Goal: Navigation & Orientation: Find specific page/section

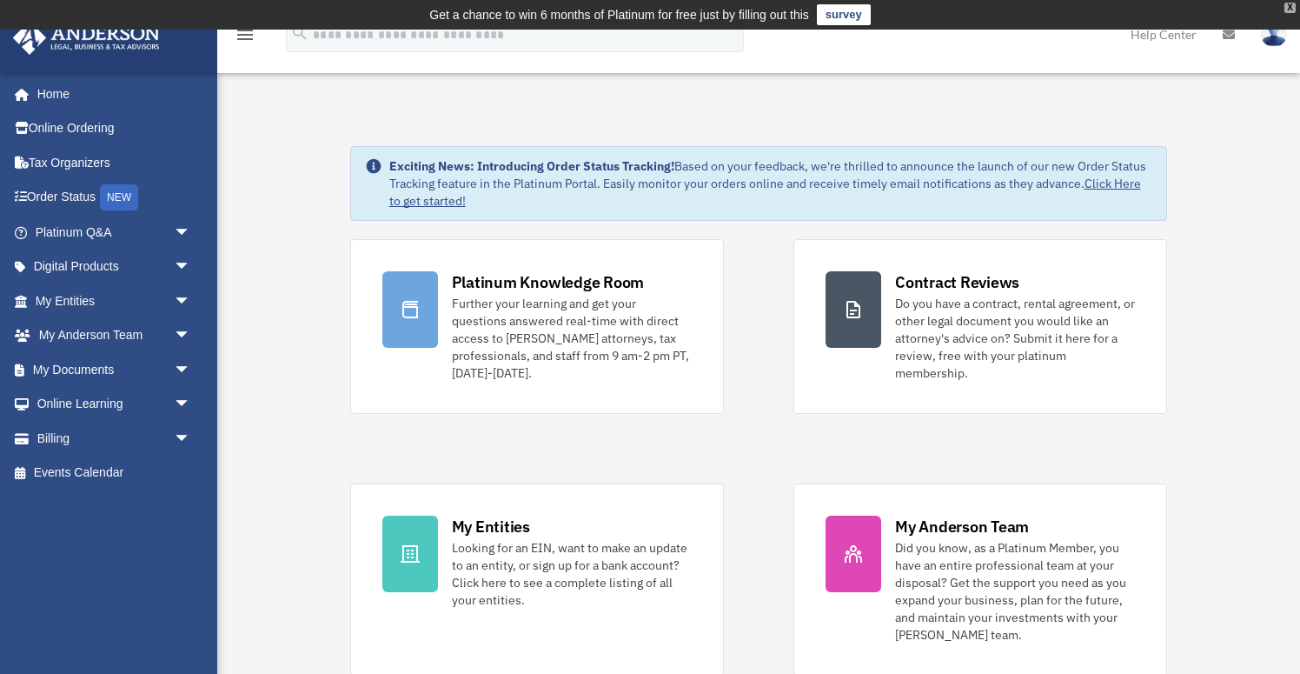
click at [1295, 9] on div "X" at bounding box center [1290, 8] width 11 height 10
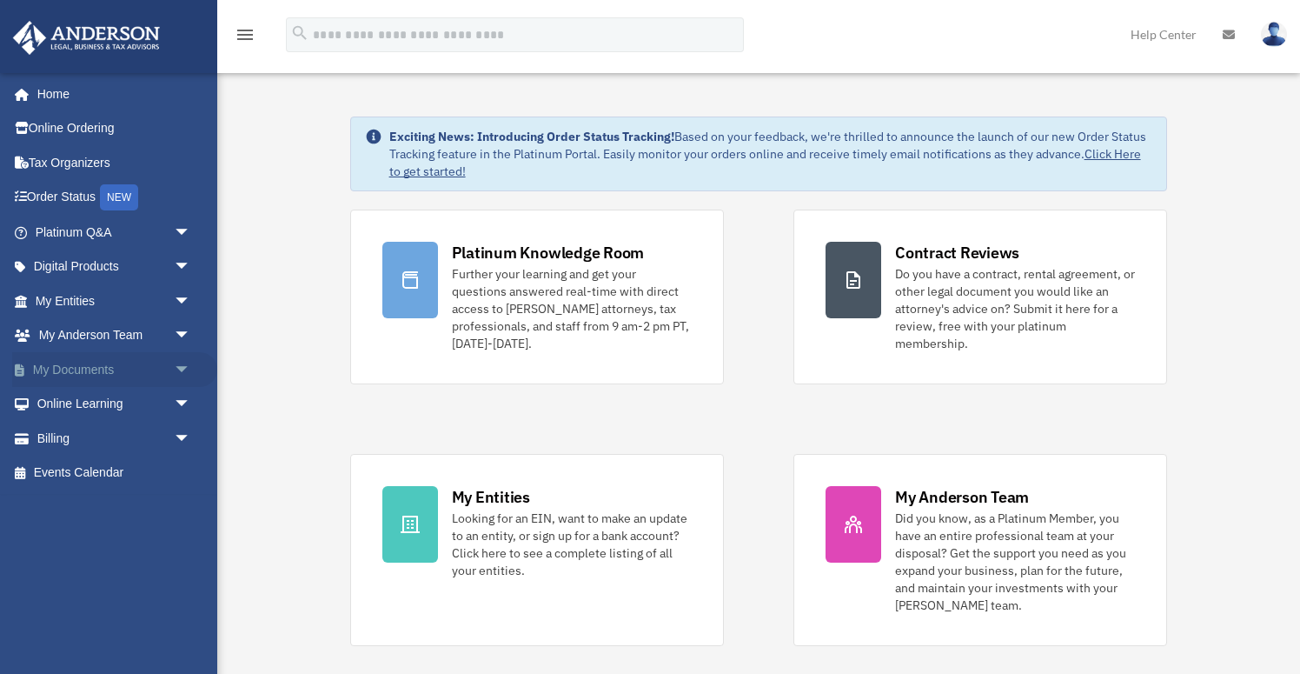
click at [181, 364] on span "arrow_drop_down" at bounding box center [191, 370] width 35 height 36
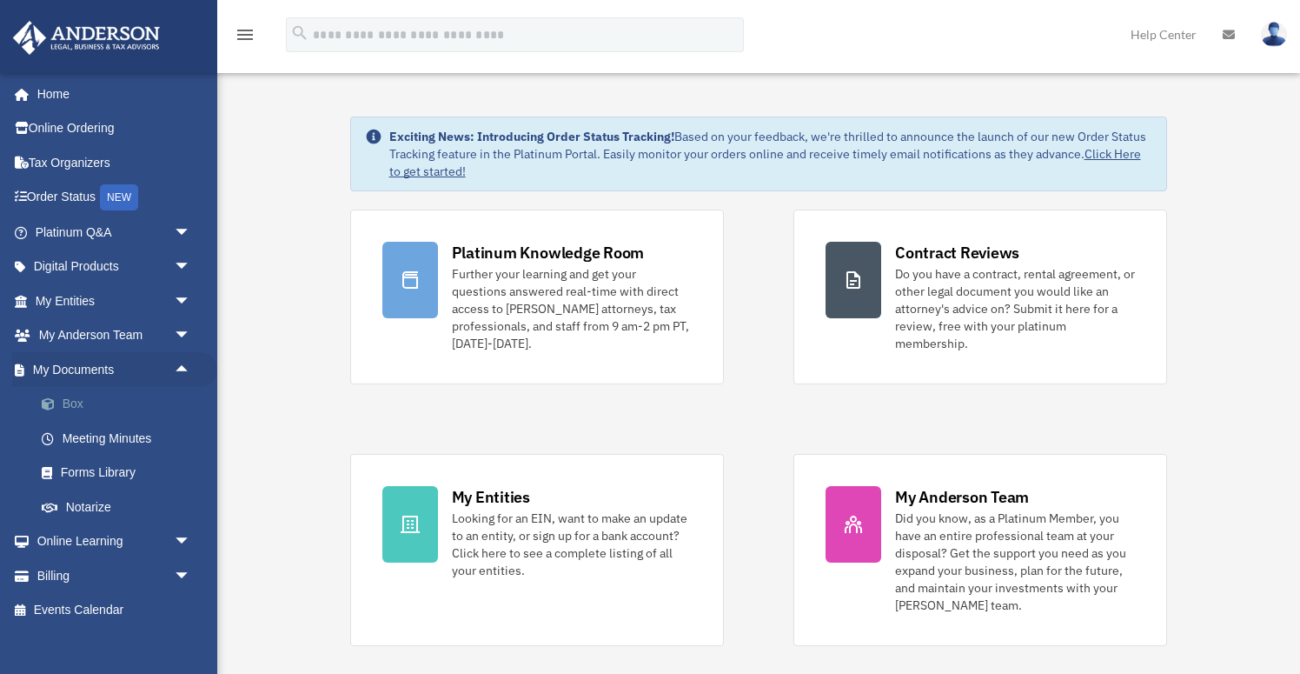
click at [133, 406] on link "Box" at bounding box center [120, 404] width 193 height 35
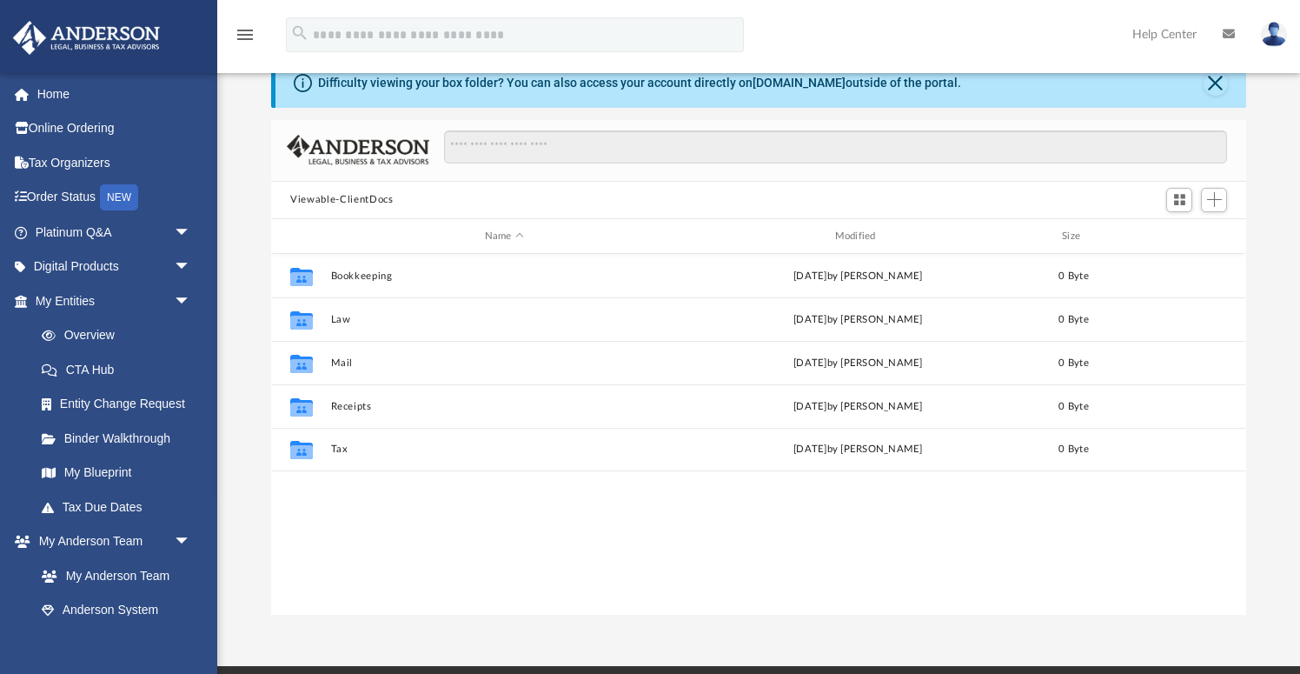
scroll to position [33, 0]
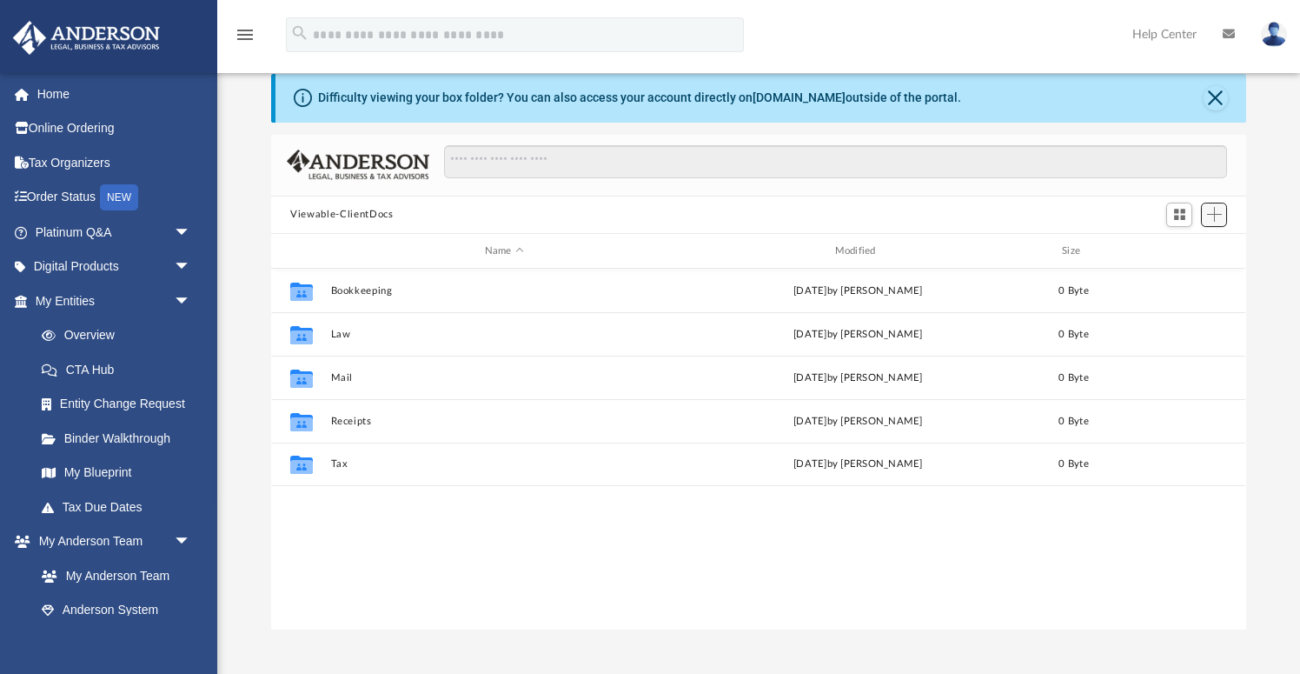
click at [1213, 213] on span "Add" at bounding box center [1214, 214] width 15 height 15
click at [1180, 251] on li "Upload" at bounding box center [1190, 249] width 56 height 18
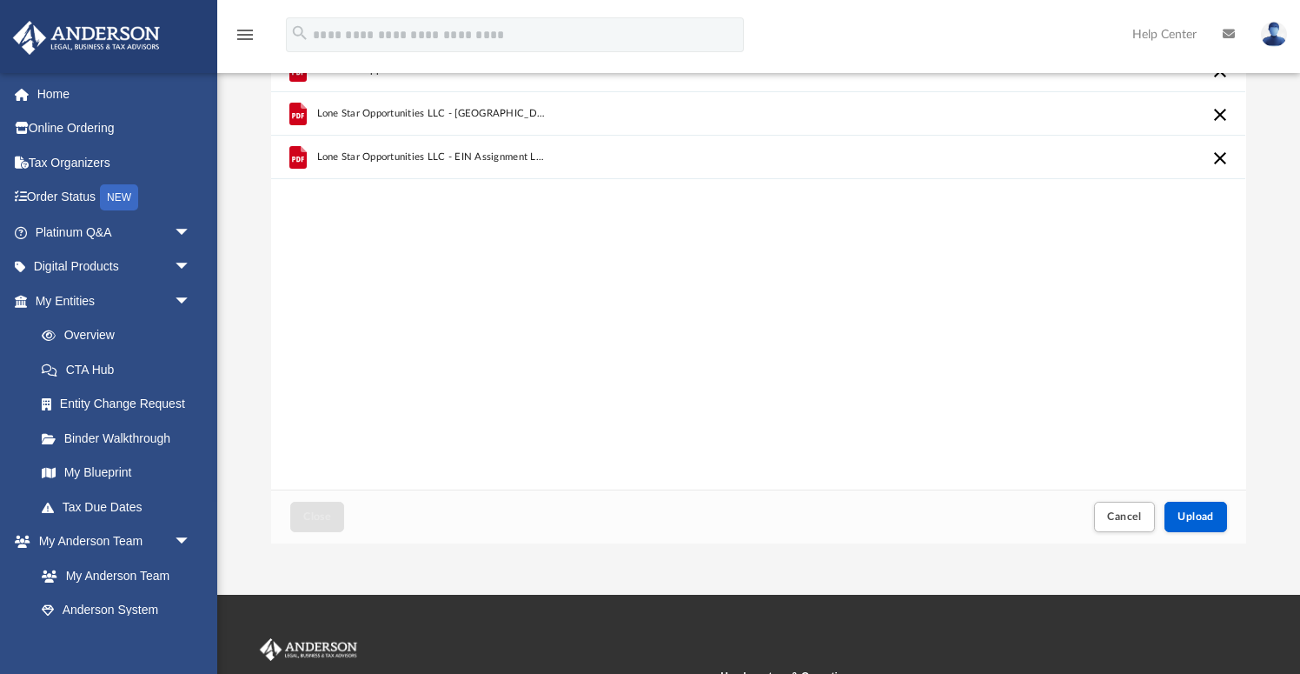
scroll to position [104, 0]
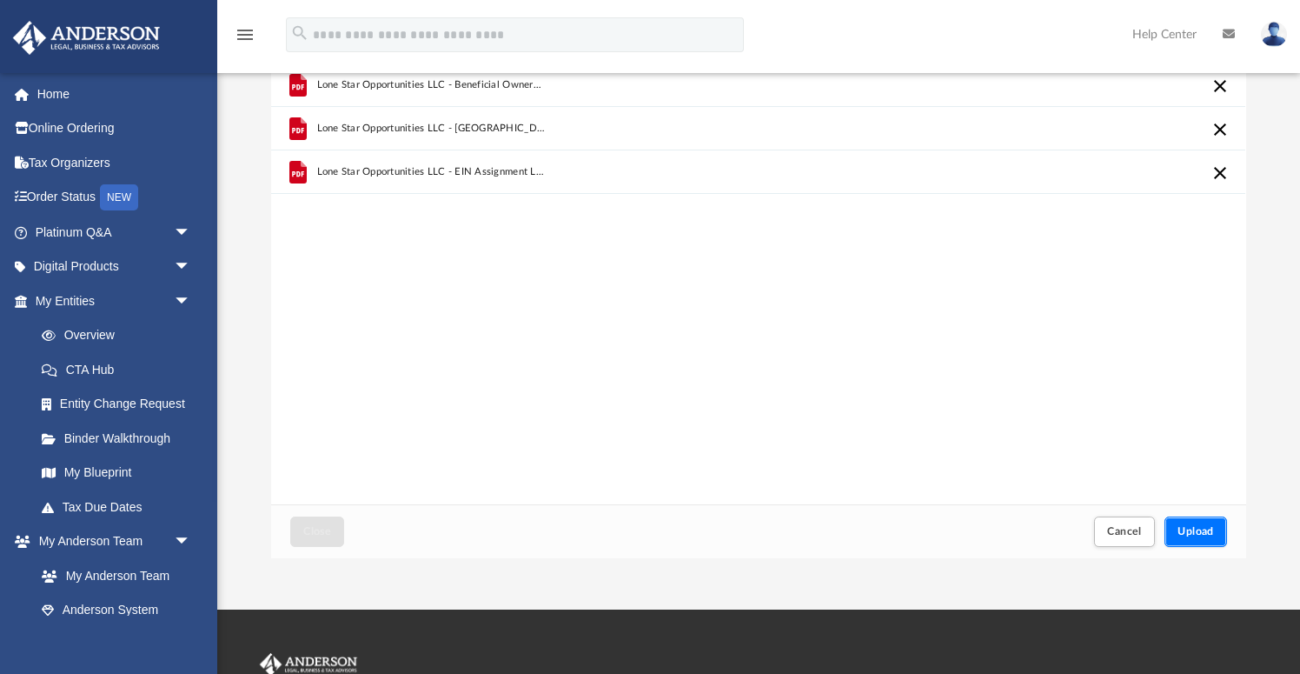
click at [1199, 526] on span "Upload" at bounding box center [1196, 531] width 37 height 10
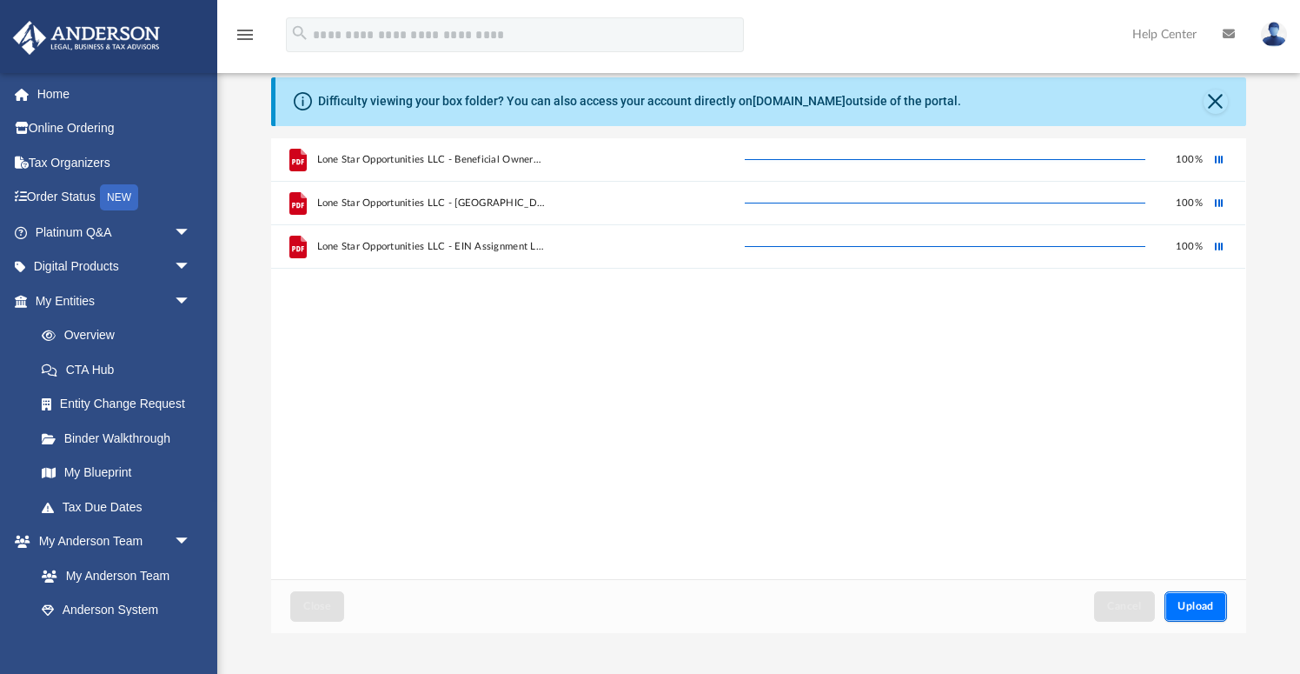
scroll to position [23, 0]
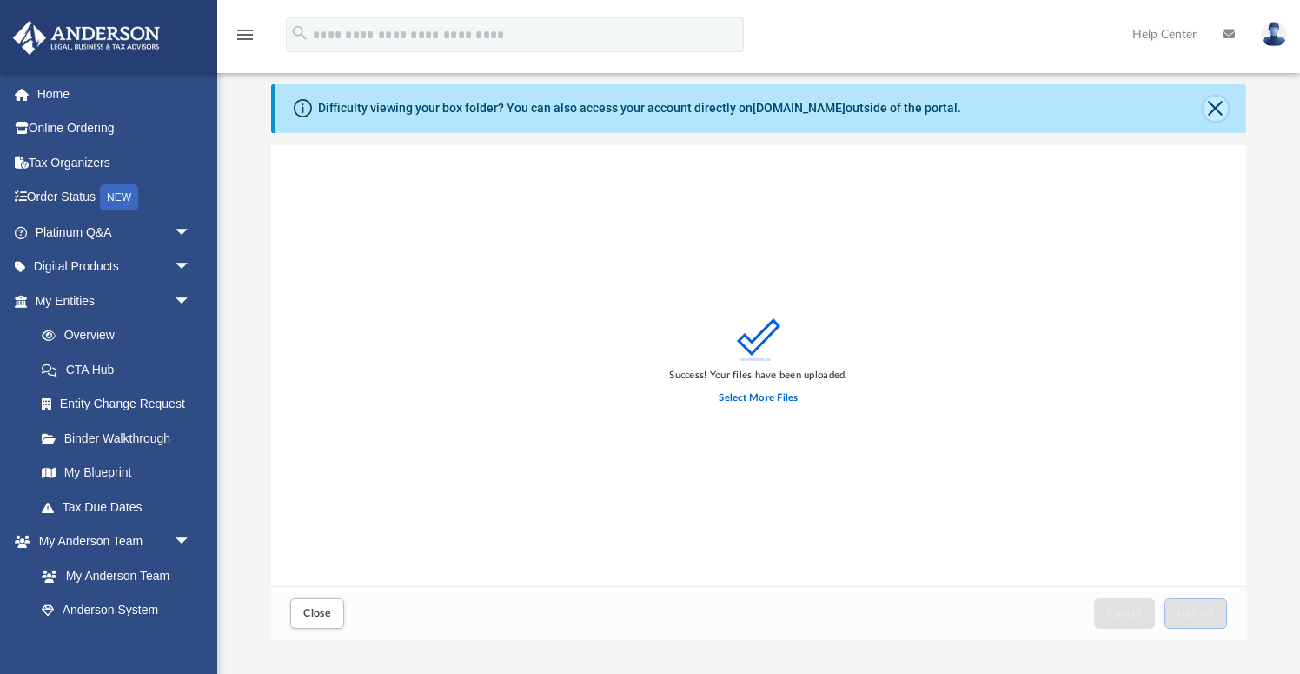
click at [1218, 109] on button "Close" at bounding box center [1216, 108] width 24 height 24
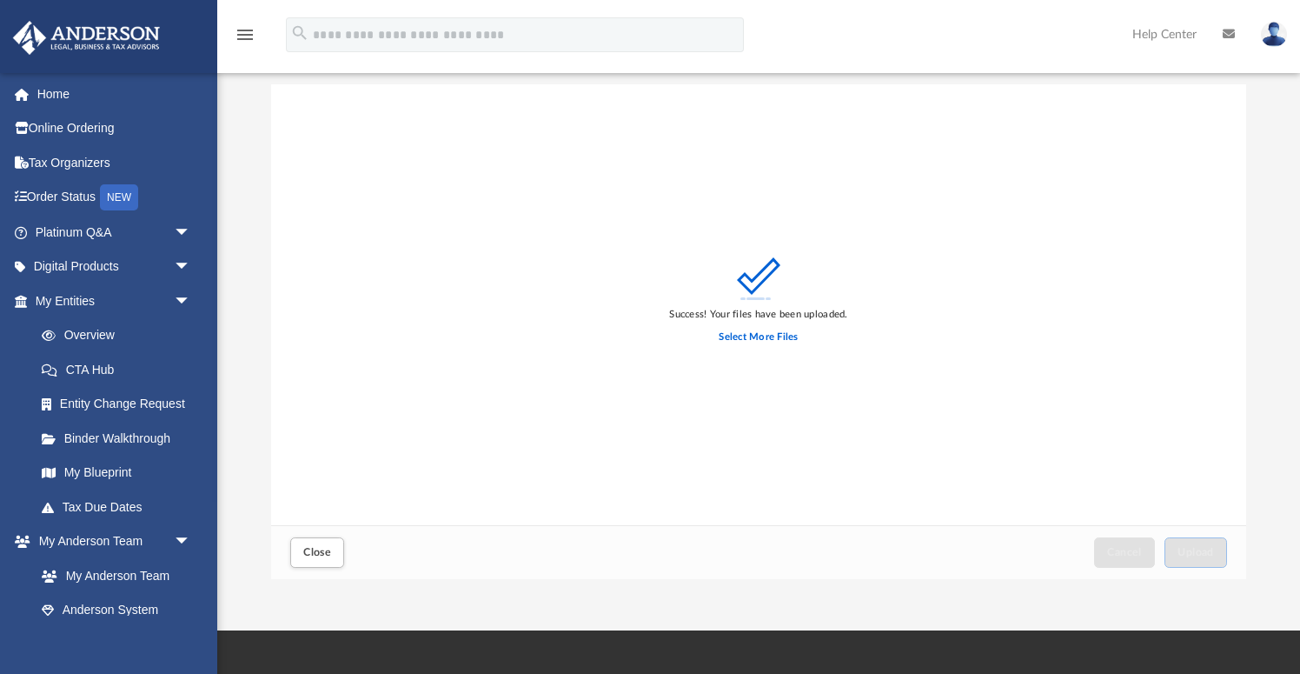
scroll to position [0, 0]
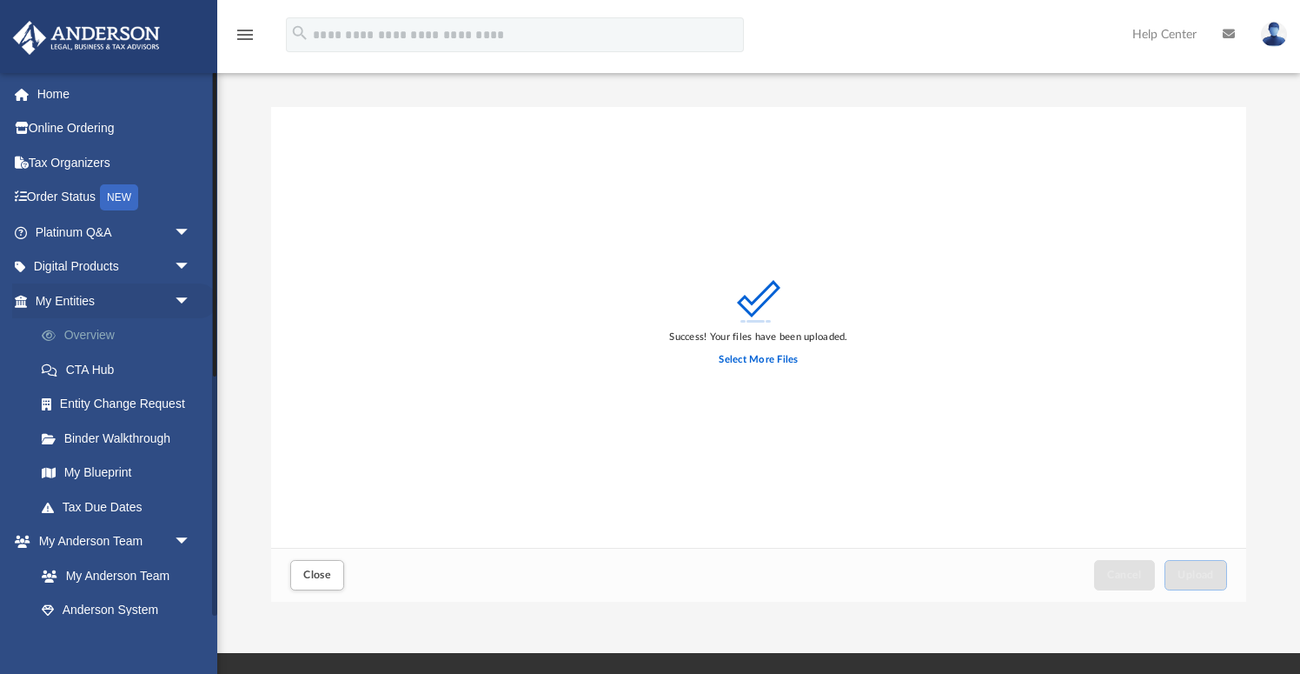
click at [102, 343] on link "Overview" at bounding box center [120, 335] width 193 height 35
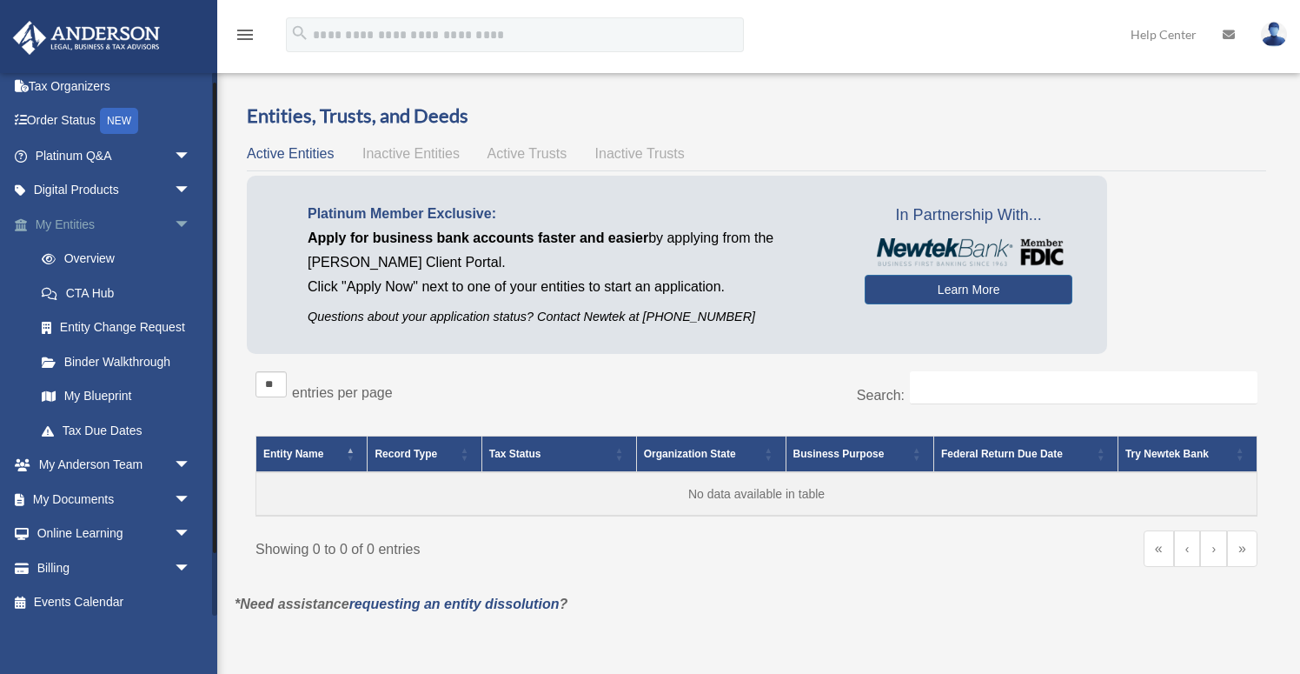
scroll to position [80, 0]
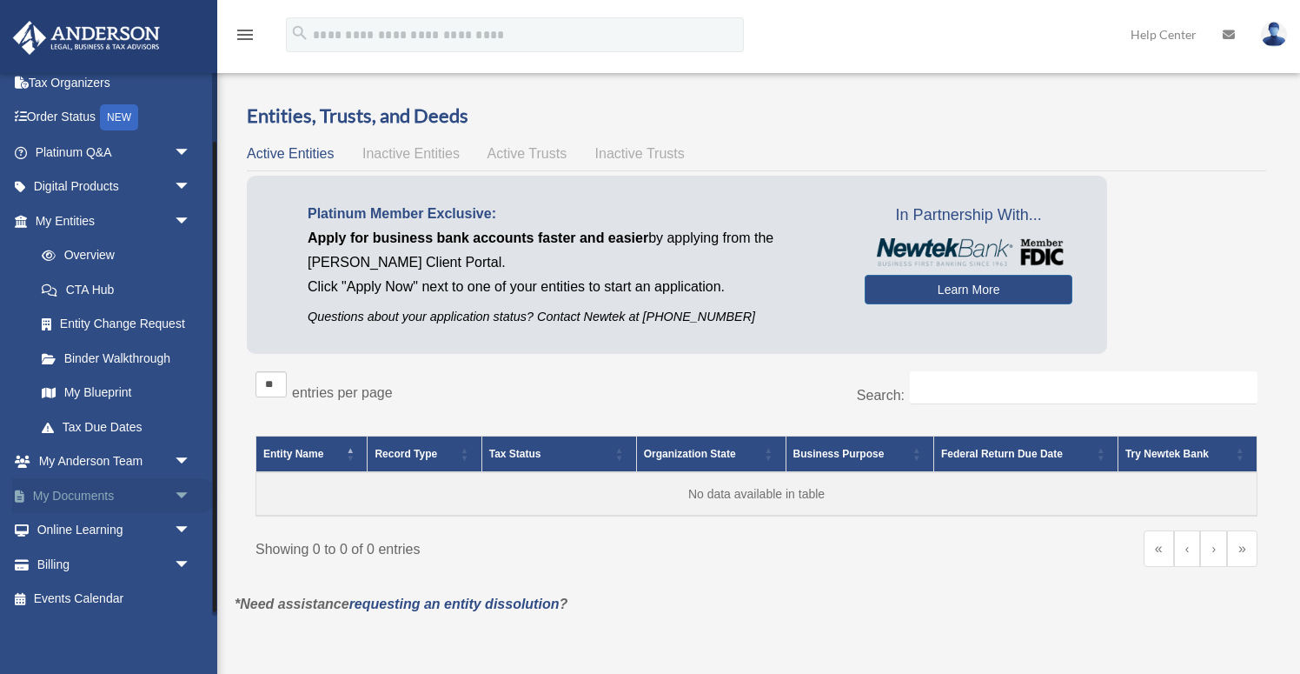
click at [175, 496] on span "arrow_drop_down" at bounding box center [191, 496] width 35 height 36
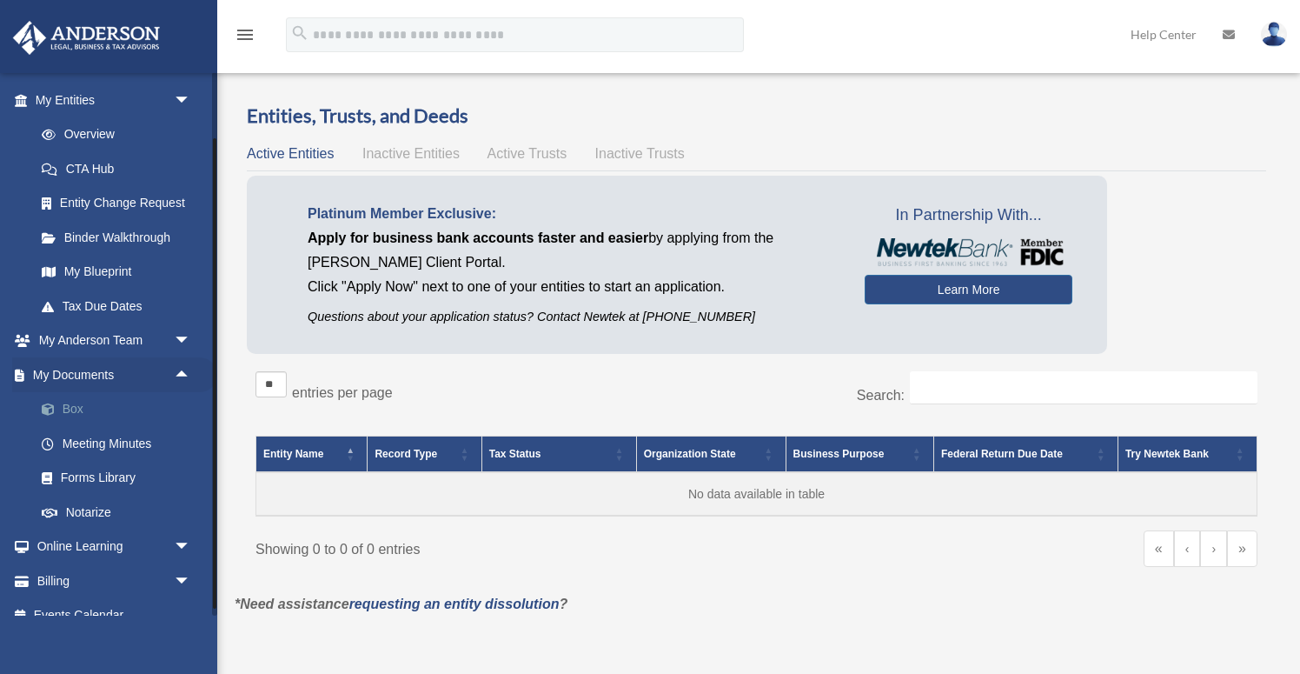
scroll to position [222, 0]
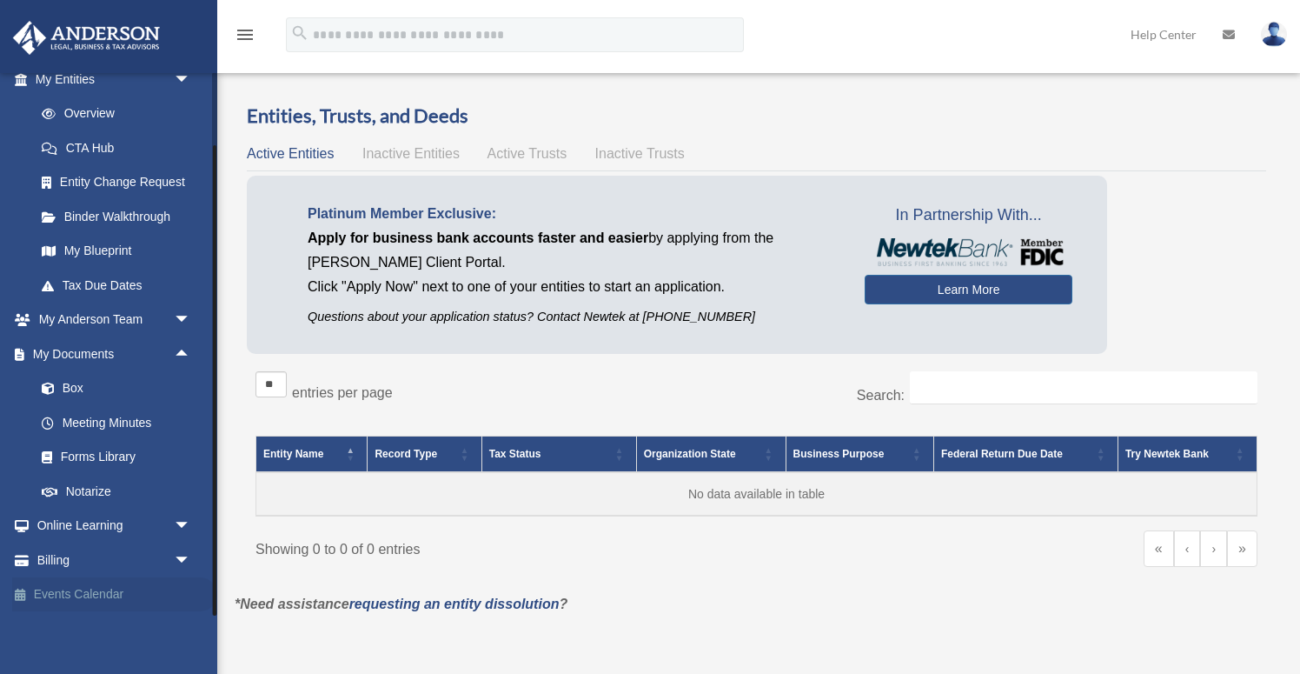
click at [70, 595] on link "Events Calendar" at bounding box center [114, 594] width 205 height 35
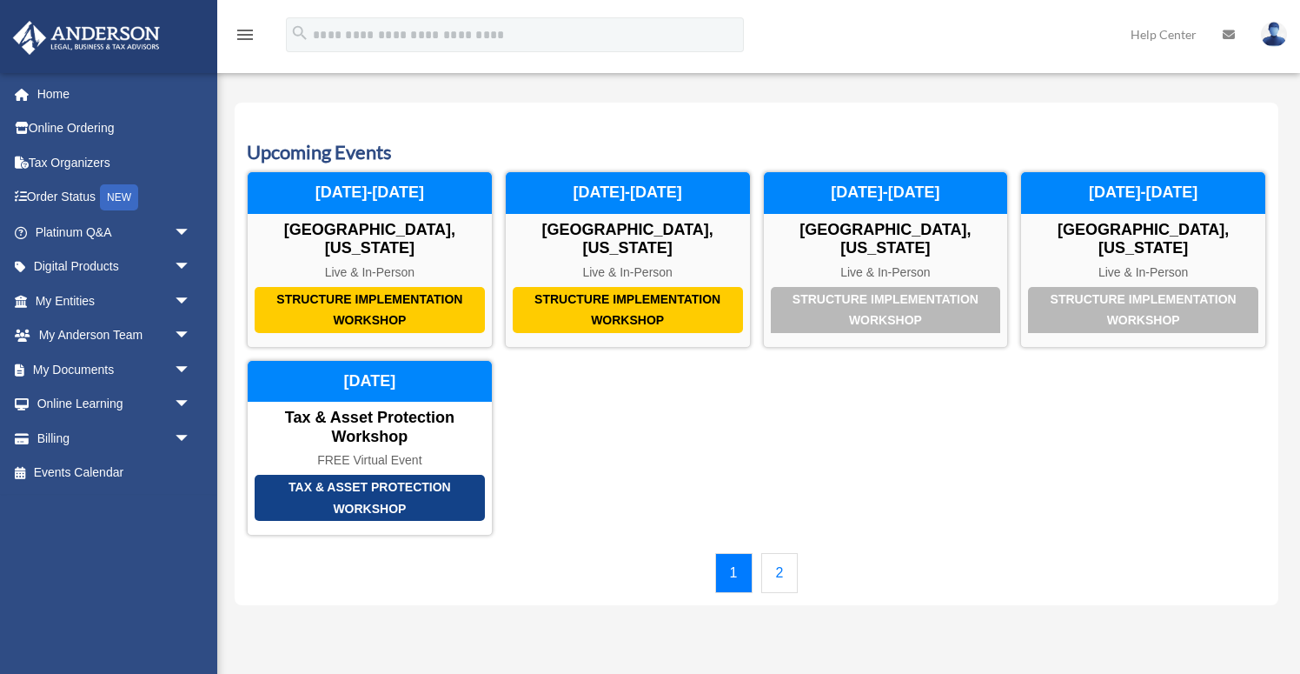
click at [775, 553] on link "2" at bounding box center [779, 573] width 37 height 40
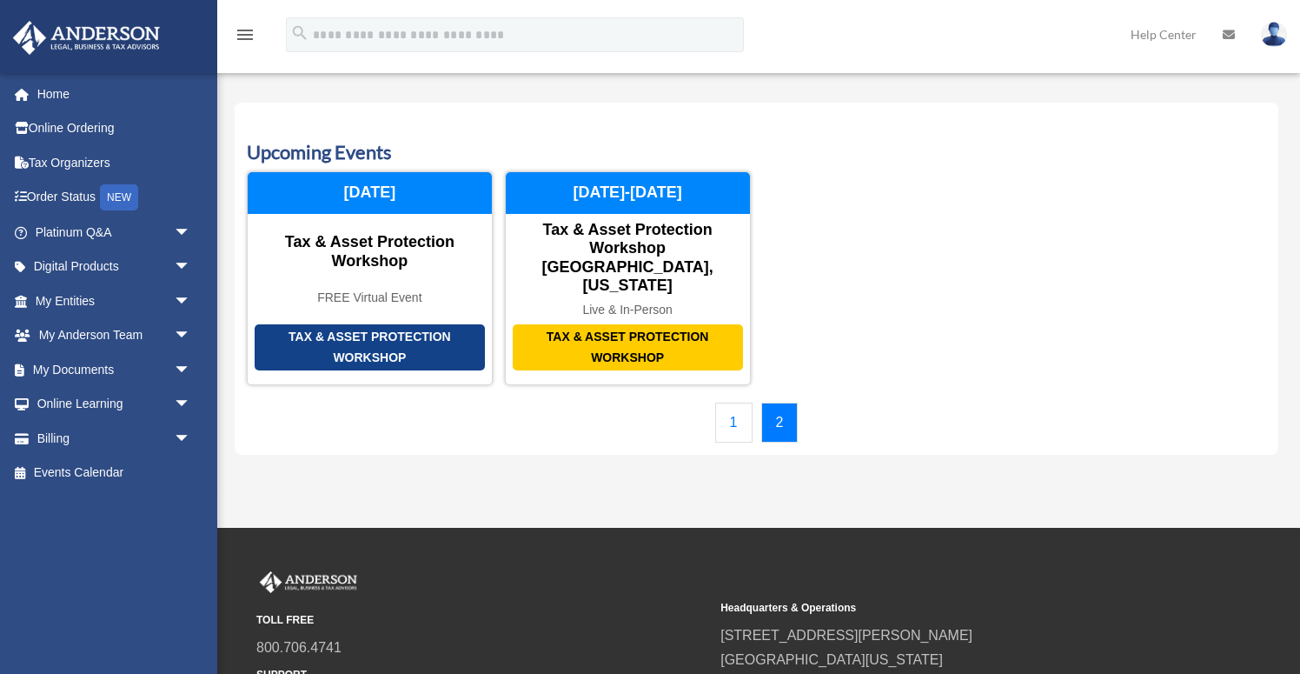
click at [735, 402] on link "1" at bounding box center [733, 422] width 37 height 40
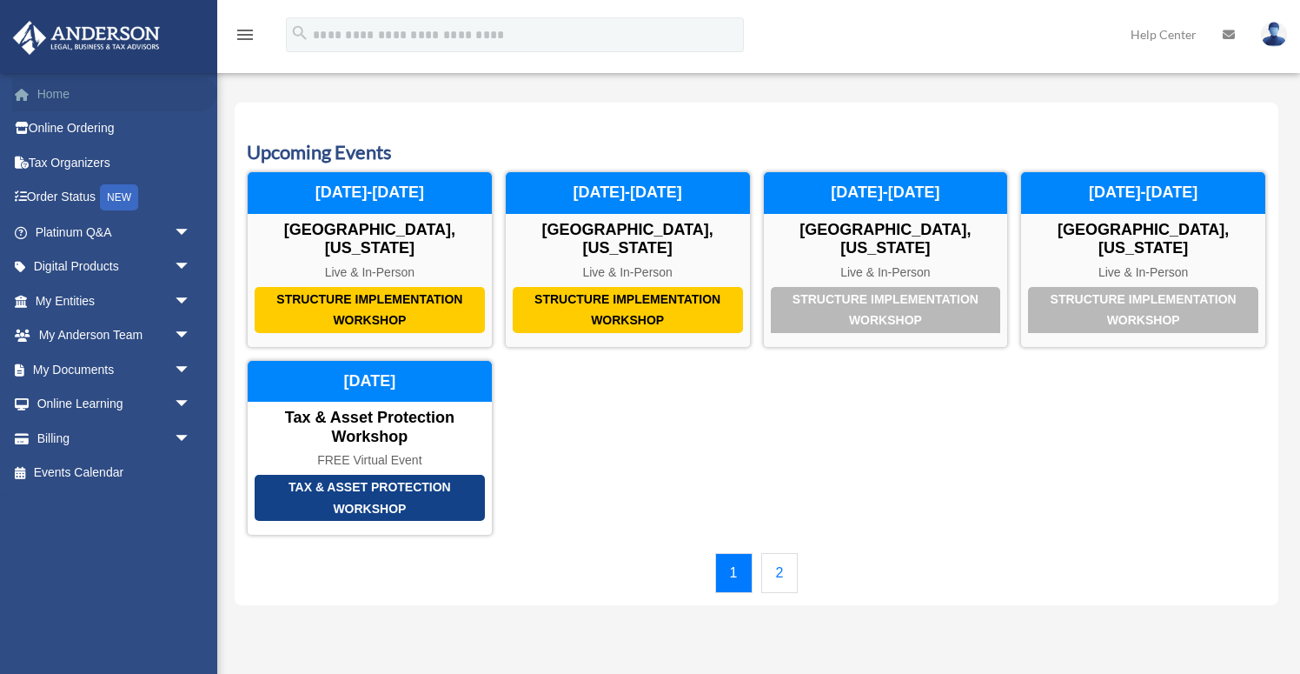
click at [63, 91] on link "Home" at bounding box center [114, 93] width 205 height 35
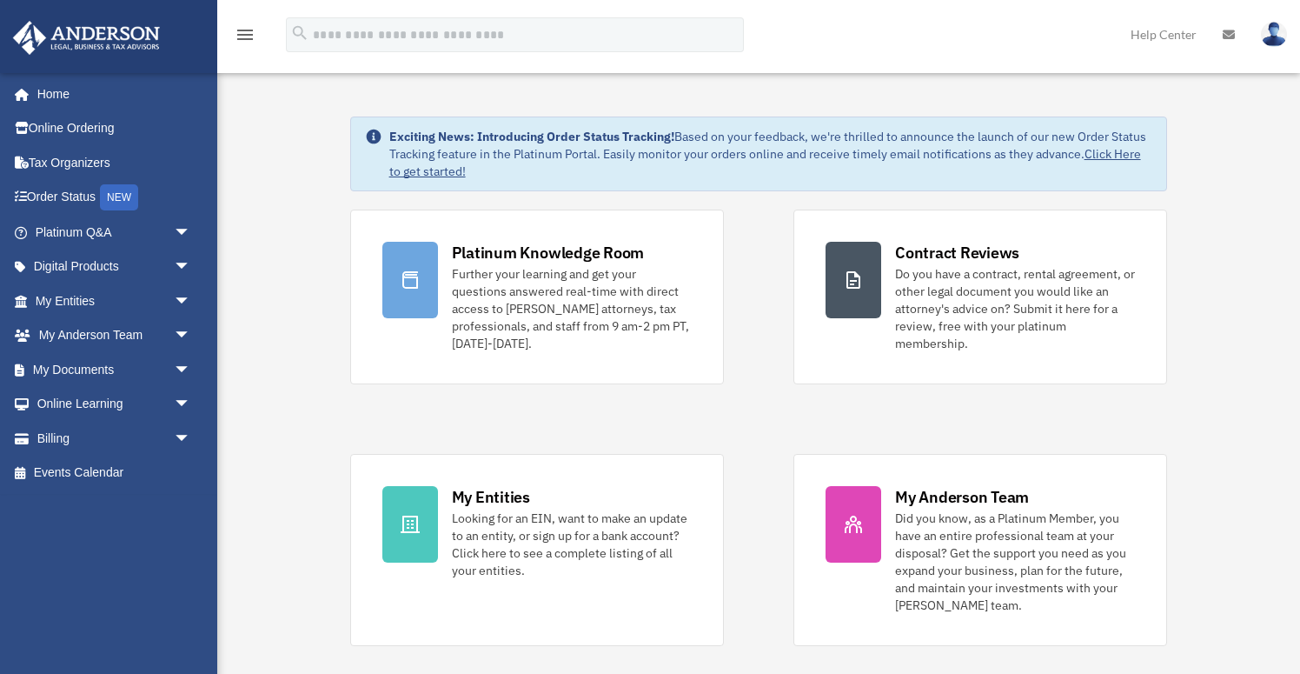
click at [182, 372] on span "arrow_drop_down" at bounding box center [191, 370] width 35 height 36
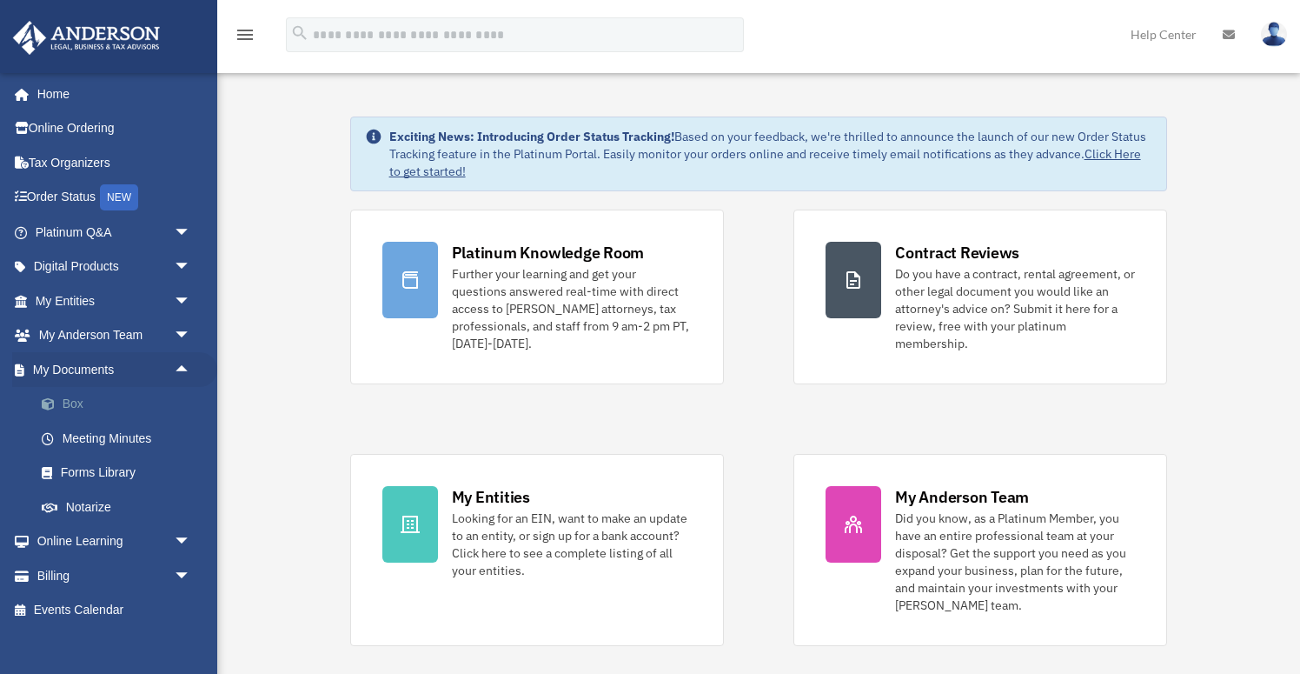
click at [95, 408] on link "Box" at bounding box center [120, 404] width 193 height 35
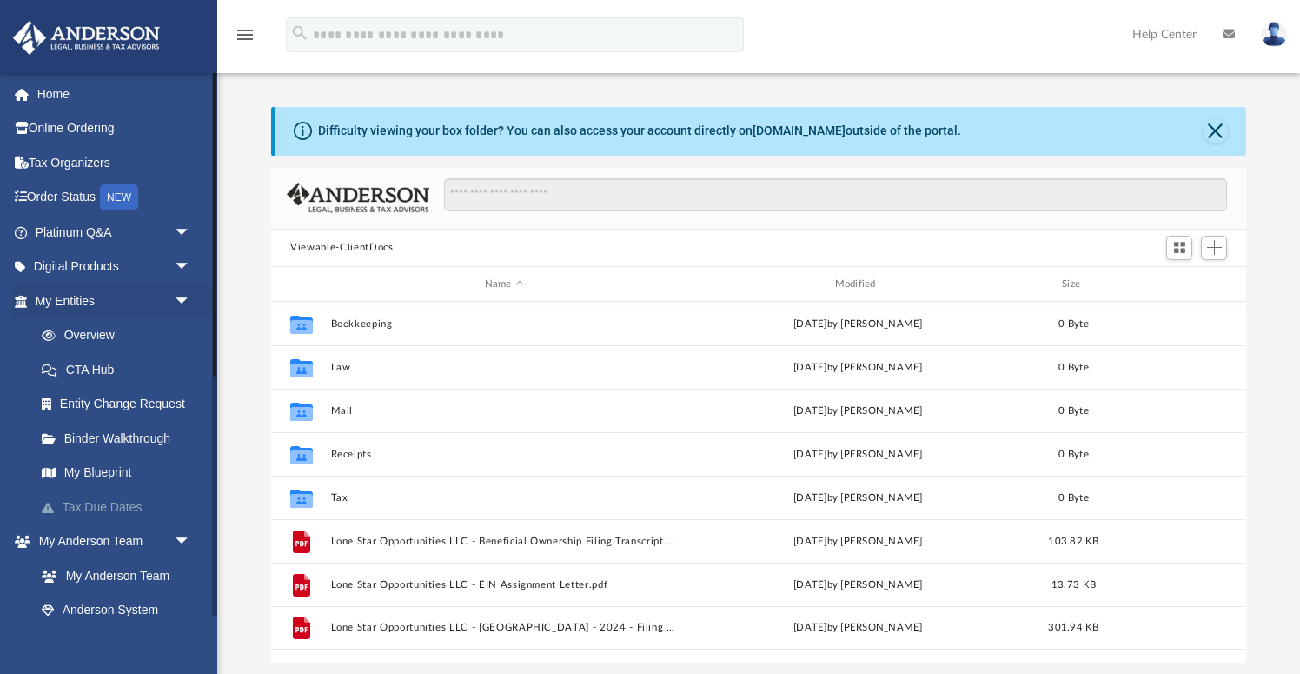
click at [96, 500] on link "Tax Due Dates" at bounding box center [120, 506] width 193 height 35
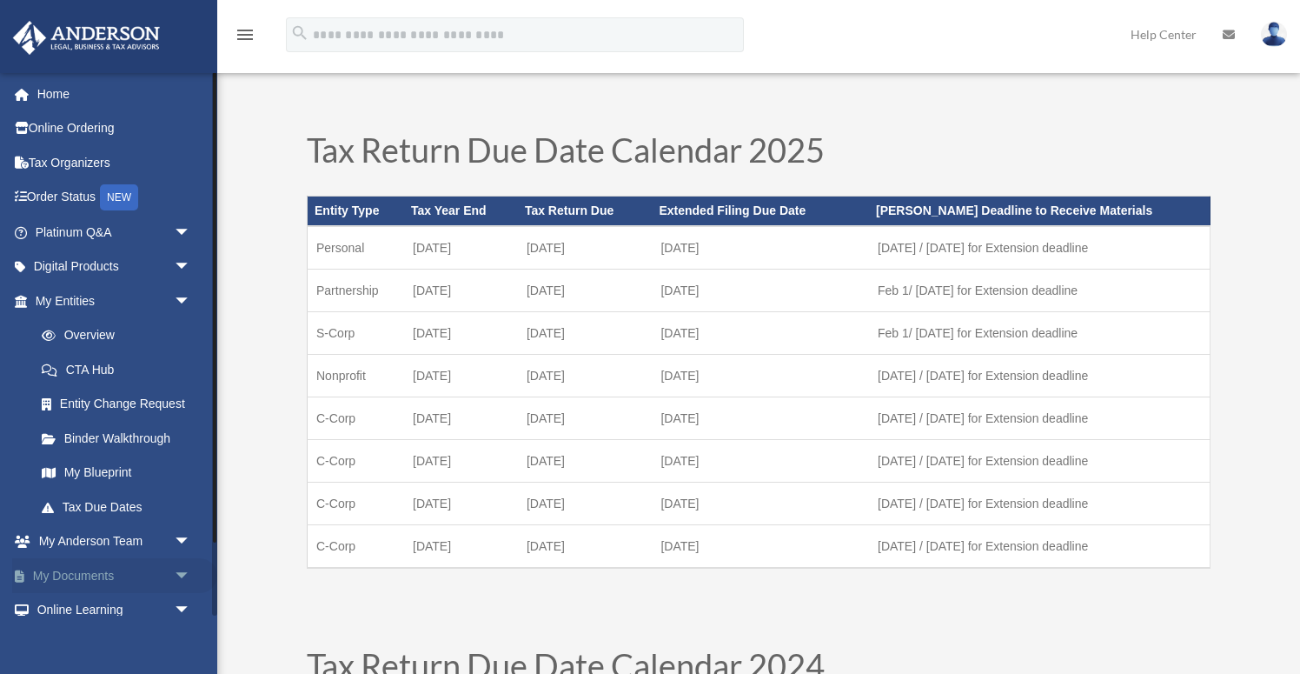
click at [176, 569] on span "arrow_drop_down" at bounding box center [191, 576] width 35 height 36
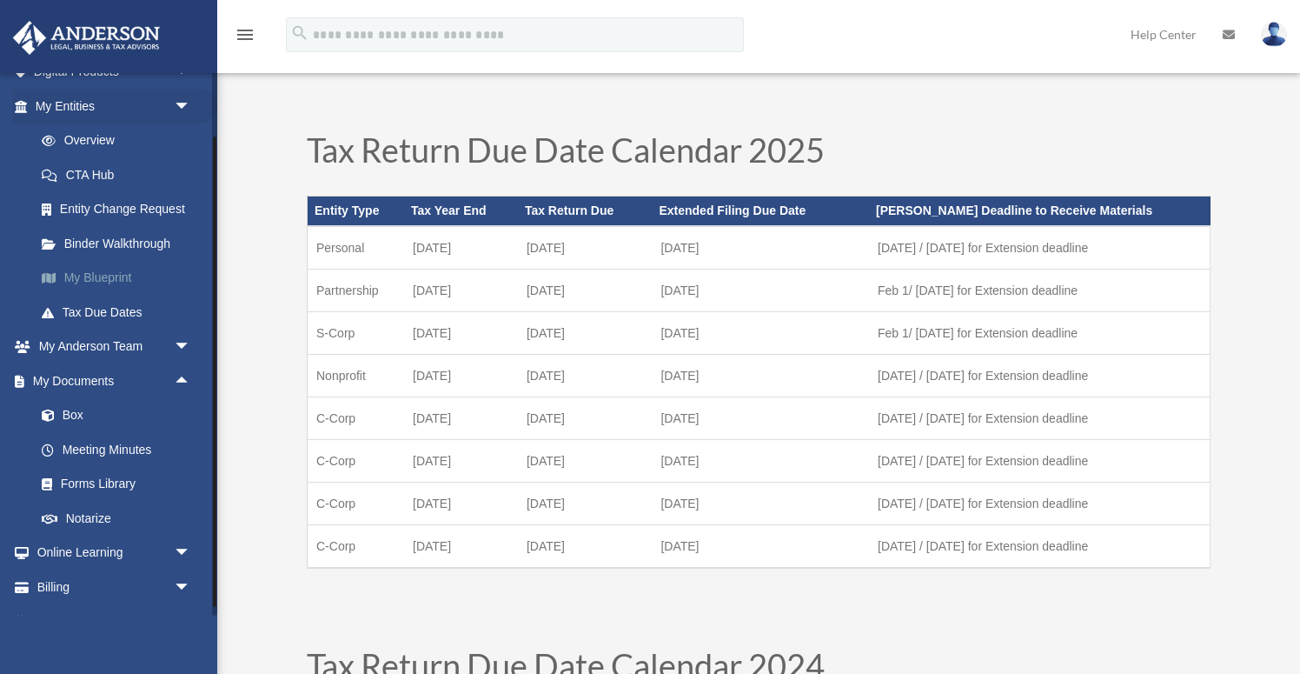
scroll to position [196, 0]
